Goal: Transaction & Acquisition: Purchase product/service

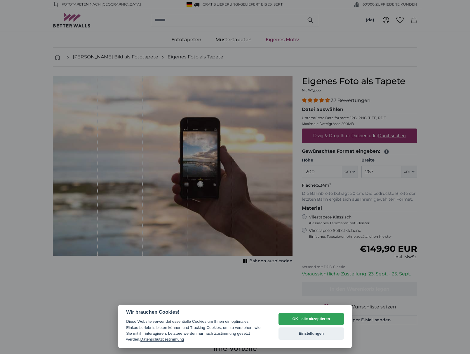
click at [352, 169] on div at bounding box center [235, 177] width 470 height 354
click at [330, 315] on button "OK - alle akzeptieren" at bounding box center [311, 319] width 65 height 12
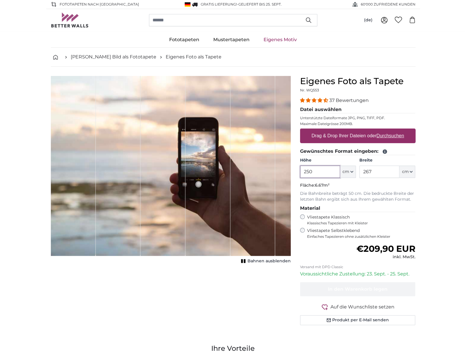
type input "250"
click at [374, 171] on input "267" at bounding box center [379, 172] width 40 height 12
drag, startPoint x: 374, startPoint y: 171, endPoint x: 361, endPoint y: 171, distance: 13.4
click at [361, 171] on input "267" at bounding box center [379, 172] width 40 height 12
type input "380"
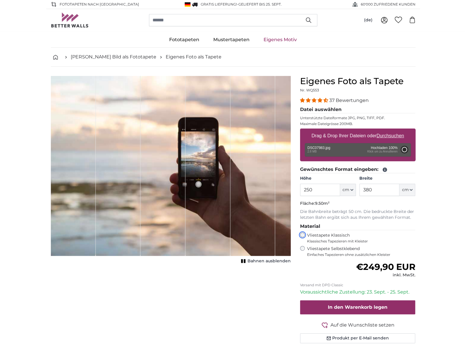
type input "200"
type input "300"
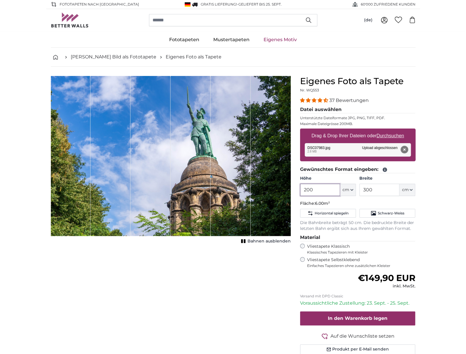
click at [326, 190] on input "200" at bounding box center [320, 190] width 40 height 12
type input "2"
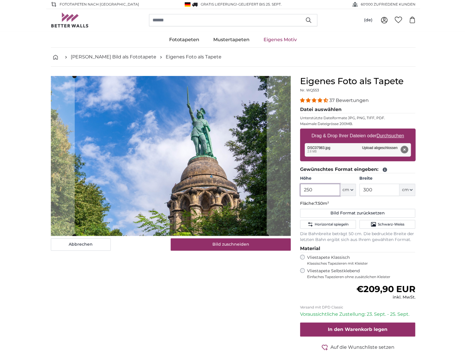
type input "250"
click at [383, 190] on input "300" at bounding box center [379, 190] width 40 height 12
type input "3"
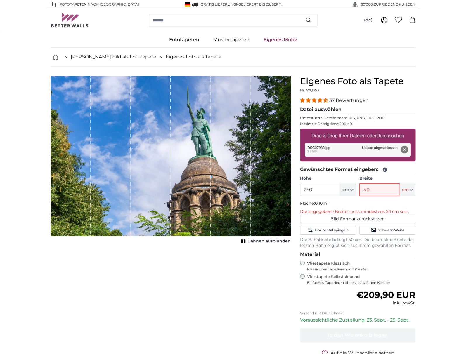
type input "400"
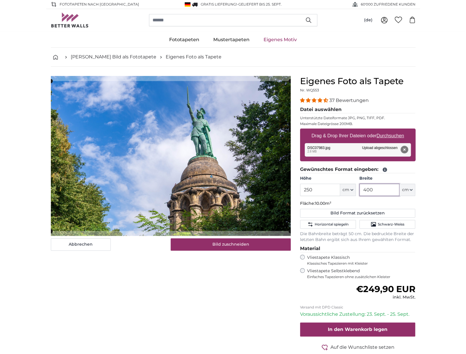
drag, startPoint x: 376, startPoint y: 190, endPoint x: 358, endPoint y: 191, distance: 18.4
click at [358, 191] on div "Höhe 250 ft cm Centimeter (cm) Inches (inch) Feet (ft. in.) Breite 400 ft cm Ce…" at bounding box center [357, 186] width 115 height 20
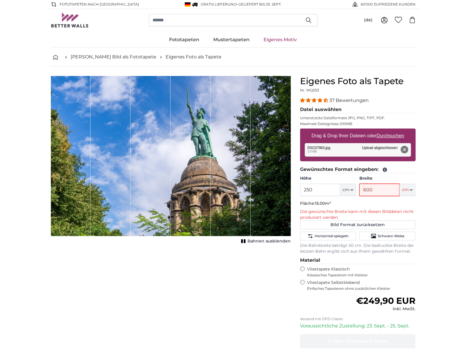
drag, startPoint x: 377, startPoint y: 187, endPoint x: 350, endPoint y: 188, distance: 27.5
click at [350, 188] on div "Höhe 250 ft cm Centimeter (cm) Inches (inch) Feet (ft. in.) Breite 600 ft cm Ce…" at bounding box center [357, 186] width 115 height 20
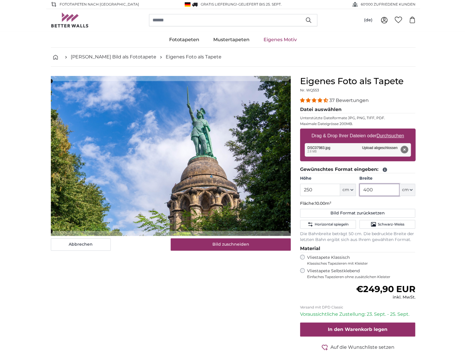
type input "400"
